Goal: Go to known website: Access a specific website the user already knows

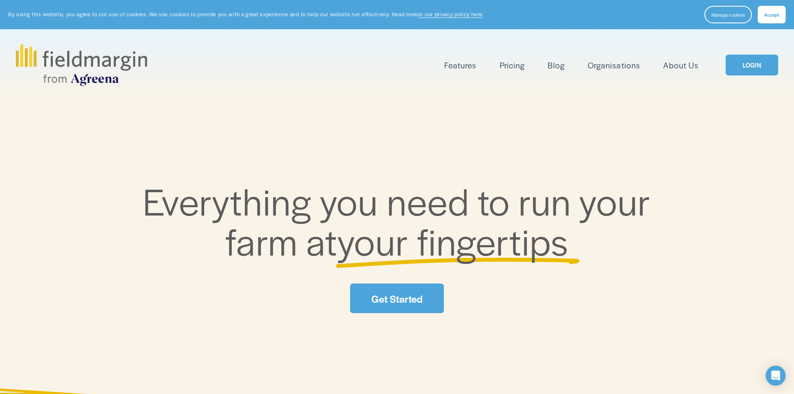
click at [745, 75] on link "LOGIN" at bounding box center [751, 65] width 53 height 21
